Goal: Task Accomplishment & Management: Complete application form

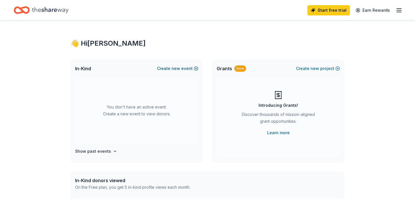
click at [185, 66] on button "Create new event" at bounding box center [177, 68] width 41 height 7
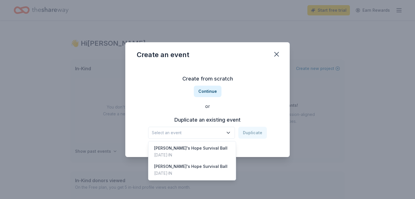
click at [215, 131] on span "Select an event" at bounding box center [187, 132] width 71 height 7
click at [214, 147] on div "[PERSON_NAME]'s Hope Survival Ball [DATE] · IN" at bounding box center [191, 151] width 85 height 18
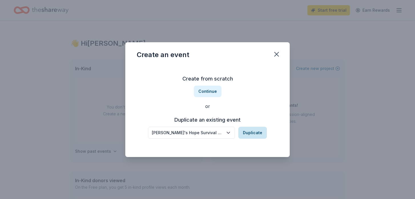
click at [248, 131] on button "Duplicate" at bounding box center [252, 133] width 29 height 12
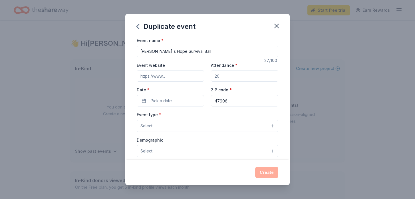
click at [242, 127] on button "Select" at bounding box center [207, 126] width 141 height 12
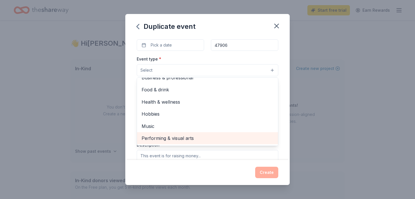
scroll to position [53, 0]
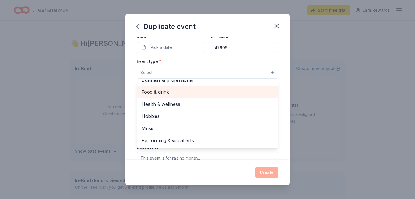
click at [202, 94] on span "Food & drink" at bounding box center [207, 91] width 132 height 7
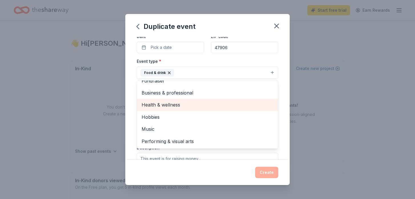
scroll to position [0, 0]
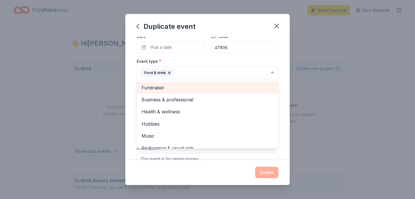
click at [204, 88] on span "Fundraiser" at bounding box center [207, 87] width 132 height 7
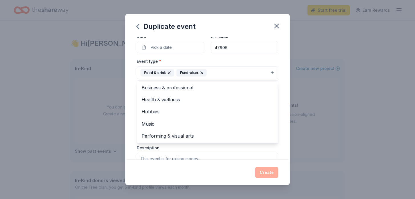
click at [169, 72] on icon "button" at bounding box center [169, 72] width 5 height 5
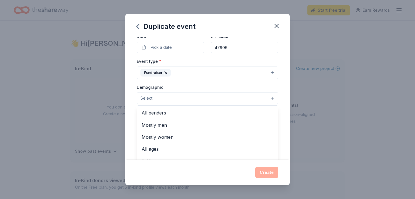
click at [183, 99] on button "Select" at bounding box center [207, 98] width 141 height 12
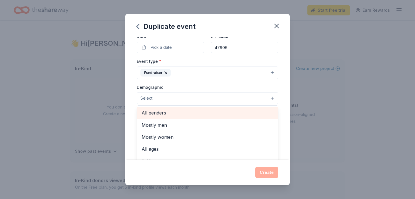
click at [181, 114] on span "All genders" at bounding box center [207, 112] width 132 height 7
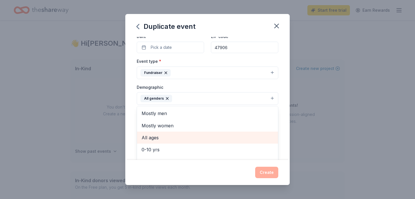
click at [177, 135] on span "All ages" at bounding box center [207, 137] width 132 height 7
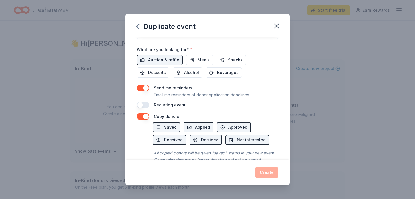
scroll to position [194, 0]
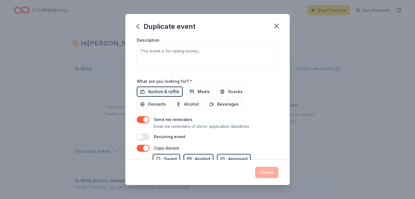
scroll to position [176, 0]
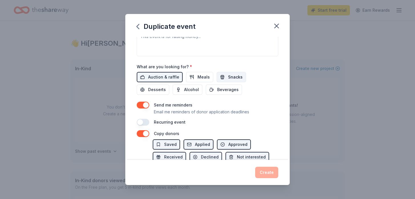
click at [224, 78] on button "Snacks" at bounding box center [230, 77] width 29 height 10
click at [217, 89] on span "Beverages" at bounding box center [227, 89] width 21 height 7
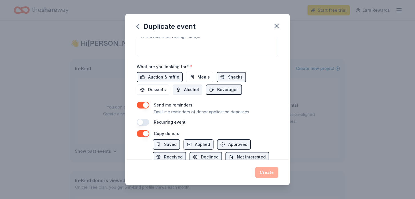
click at [184, 88] on span "Alcohol" at bounding box center [191, 89] width 15 height 7
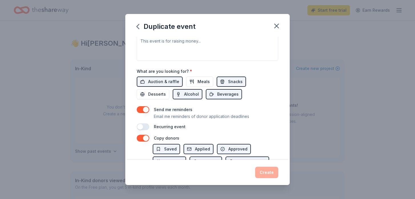
scroll to position [172, 0]
click at [169, 88] on button "Desserts" at bounding box center [153, 93] width 33 height 10
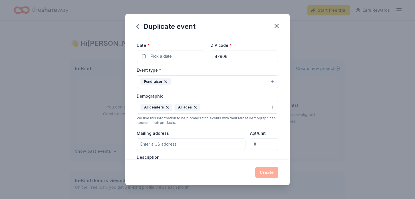
scroll to position [0, 0]
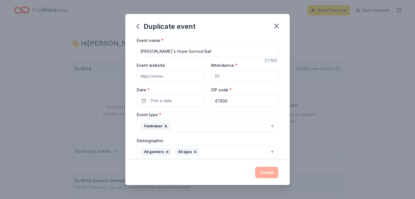
click at [187, 78] on input "Event website" at bounding box center [170, 75] width 67 height 11
paste input "[URL][DOMAIN_NAME]"
type input "[URL][DOMAIN_NAME]"
click at [221, 77] on input "Attendance *" at bounding box center [244, 75] width 67 height 11
click at [221, 76] on input "Attendance *" at bounding box center [244, 75] width 67 height 11
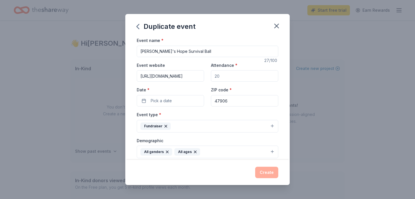
click at [221, 76] on input "Attendance *" at bounding box center [244, 75] width 67 height 11
click at [215, 74] on input "Attendance *" at bounding box center [244, 75] width 67 height 11
click at [217, 77] on input "Attendance *" at bounding box center [244, 75] width 67 height 11
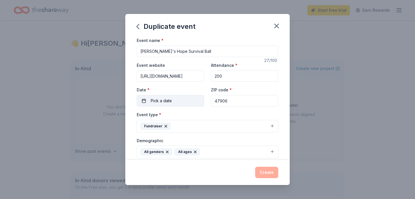
type input "200"
click at [193, 100] on button "Pick a date" at bounding box center [170, 100] width 67 height 11
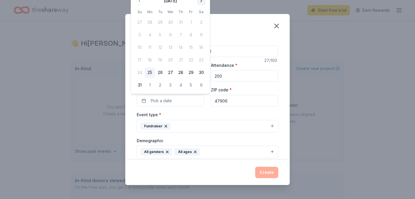
click at [200, 3] on button "Go to next month" at bounding box center [201, 1] width 8 height 8
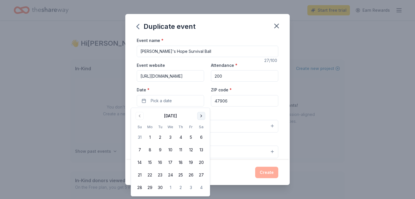
click at [200, 115] on button "Go to next month" at bounding box center [201, 116] width 8 height 8
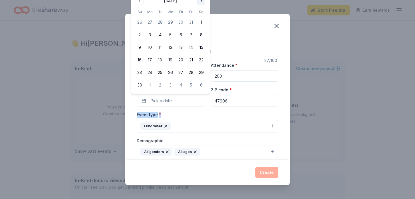
click at [200, 115] on div "Event type * Fundraiser" at bounding box center [207, 121] width 141 height 21
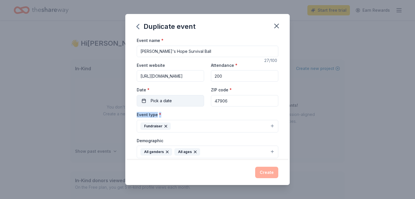
click at [194, 98] on button "Pick a date" at bounding box center [170, 100] width 67 height 11
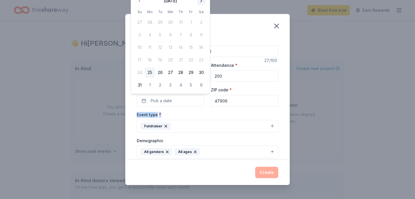
click at [201, 1] on button "Go to next month" at bounding box center [201, 1] width 8 height 8
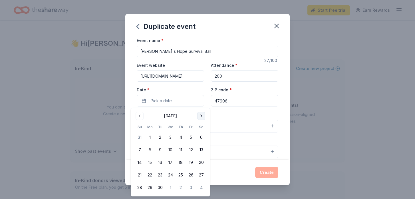
click at [202, 115] on button "Go to next month" at bounding box center [201, 116] width 8 height 8
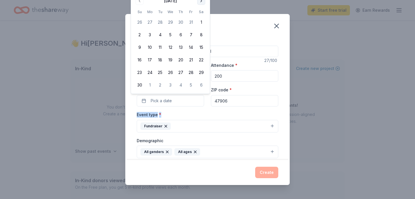
click at [201, 1] on button "Go to next month" at bounding box center [201, 1] width 8 height 8
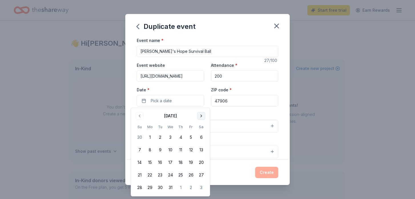
click at [199, 116] on button "Go to next month" at bounding box center [201, 116] width 8 height 8
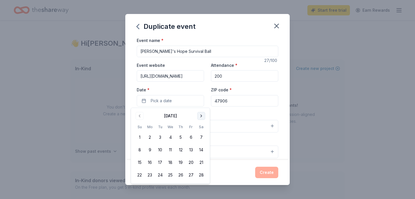
click at [199, 116] on button "Go to next month" at bounding box center [201, 116] width 8 height 8
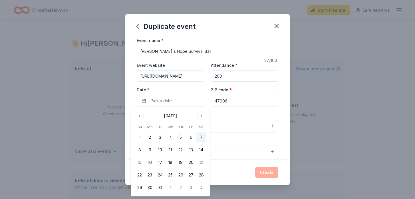
click at [201, 138] on button "7" at bounding box center [201, 137] width 10 height 10
click at [232, 101] on input "47906" at bounding box center [244, 100] width 67 height 11
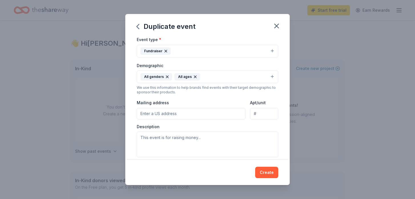
scroll to position [77, 0]
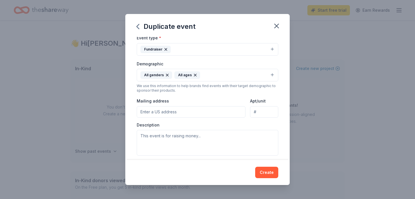
click at [211, 114] on input "Mailing address" at bounding box center [191, 111] width 109 height 11
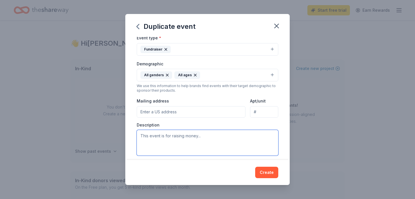
click at [194, 138] on textarea at bounding box center [207, 143] width 141 height 26
paste textarea "Your ticket includes a plated dinner, a live performance by the Endless Summer …"
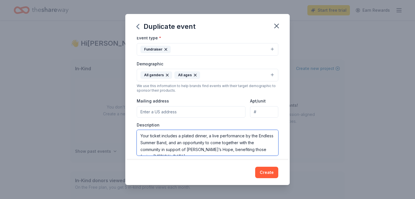
click at [141, 137] on textarea "Your ticket includes a plated dinner, a live performance by the Endless Summer …" at bounding box center [207, 143] width 141 height 26
paste textarea "Tricia’s Hope INC is 501c3, non-profit organization operated entirely by volunt…"
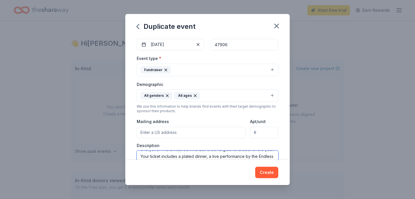
scroll to position [56, 0]
type textarea "Tricia’s Hope INC is 501c3, non-profit organization operated entirely by volunt…"
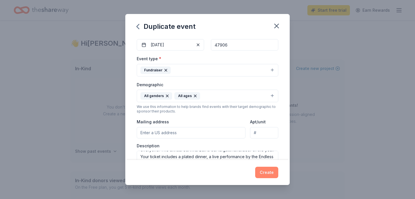
click at [268, 174] on button "Create" at bounding box center [266, 172] width 23 height 11
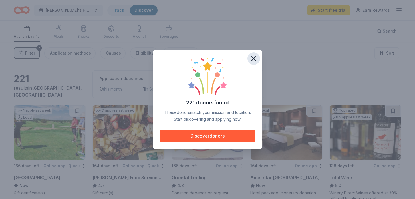
click at [254, 60] on icon "button" at bounding box center [254, 58] width 4 height 4
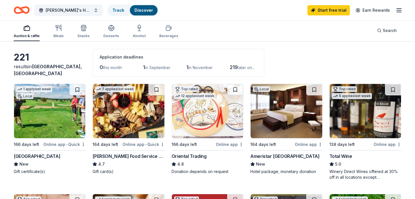
scroll to position [22, 0]
click at [64, 144] on div "Online app • Quick" at bounding box center [64, 143] width 42 height 7
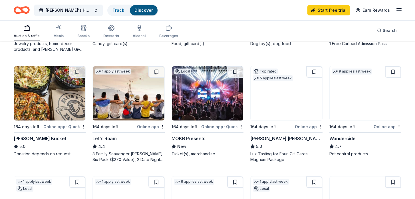
scroll to position [260, 0]
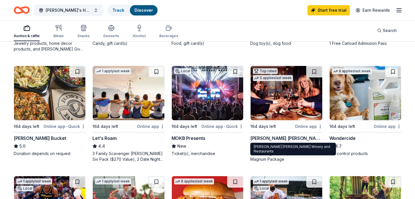
click at [293, 137] on div "[PERSON_NAME] [PERSON_NAME] Winery and Restaurants" at bounding box center [286, 138] width 72 height 7
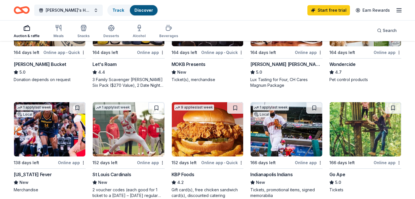
scroll to position [354, 0]
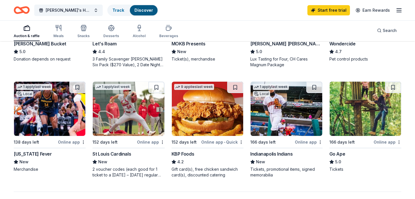
click at [35, 154] on div "[US_STATE] Fever" at bounding box center [33, 153] width 38 height 7
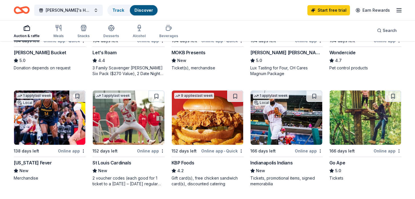
scroll to position [347, 0]
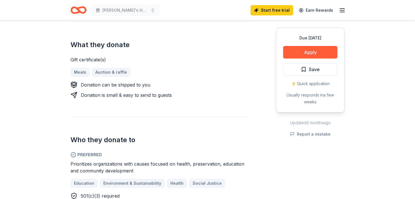
scroll to position [238, 0]
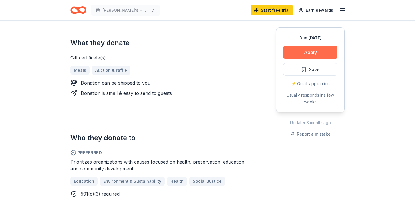
click at [305, 52] on button "Apply" at bounding box center [310, 52] width 54 height 13
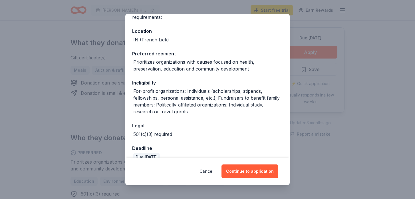
scroll to position [66, 0]
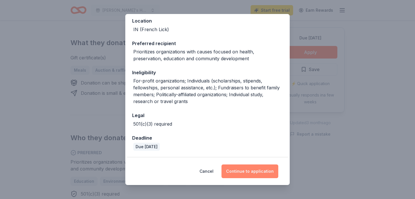
click at [253, 169] on button "Continue to application" at bounding box center [249, 171] width 57 height 14
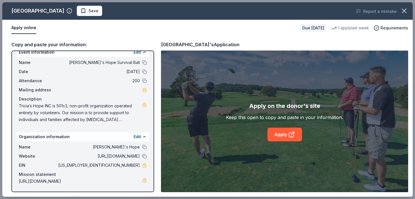
scroll to position [0, 0]
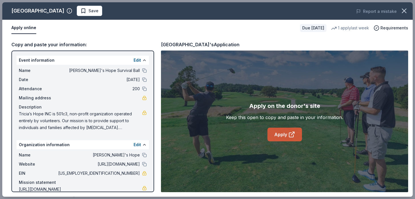
click at [274, 137] on link "Apply" at bounding box center [284, 134] width 35 height 14
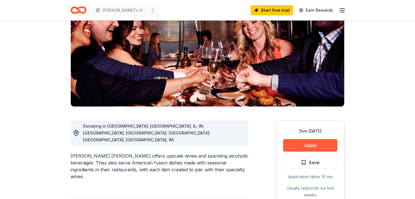
scroll to position [83, 0]
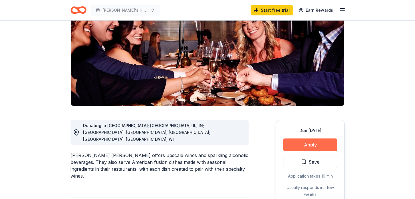
click at [294, 138] on button "Apply" at bounding box center [310, 144] width 54 height 13
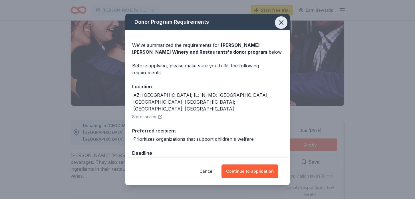
click at [284, 23] on icon "button" at bounding box center [281, 23] width 8 height 8
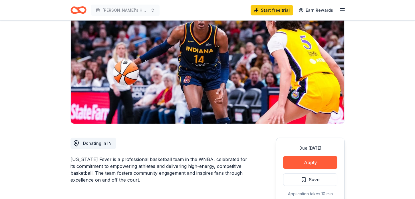
scroll to position [103, 0]
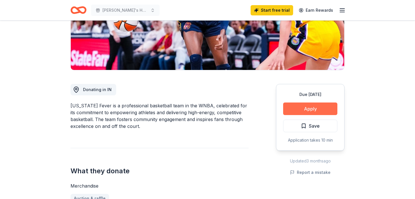
click at [307, 109] on button "Apply" at bounding box center [310, 108] width 54 height 13
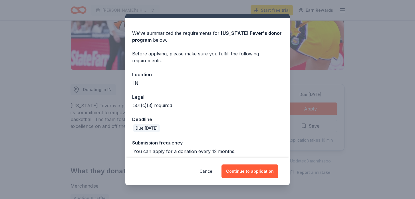
scroll to position [16, 0]
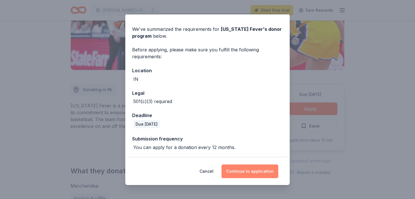
click at [261, 172] on button "Continue to application" at bounding box center [249, 171] width 57 height 14
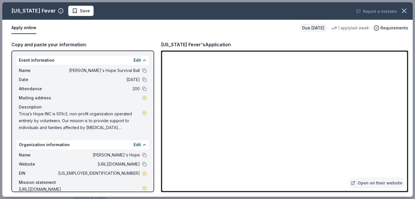
scroll to position [15, 0]
